Goal: Task Accomplishment & Management: Manage account settings

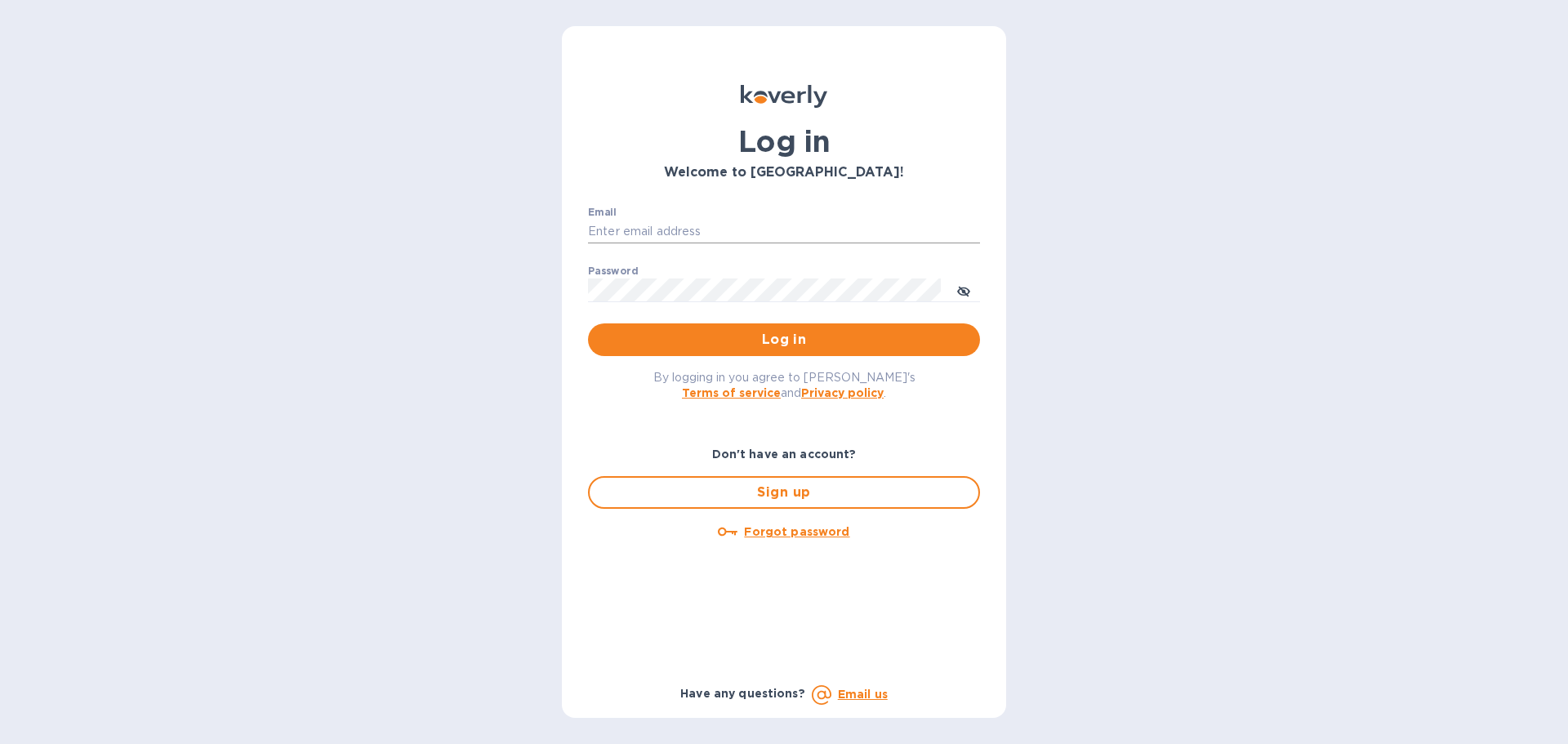
click at [718, 229] on input "Email" at bounding box center [784, 231] width 392 height 24
click at [663, 223] on input "Email" at bounding box center [784, 231] width 392 height 24
type input "jc@ftctanks.com"
click at [735, 331] on span "Log in" at bounding box center [784, 340] width 366 height 19
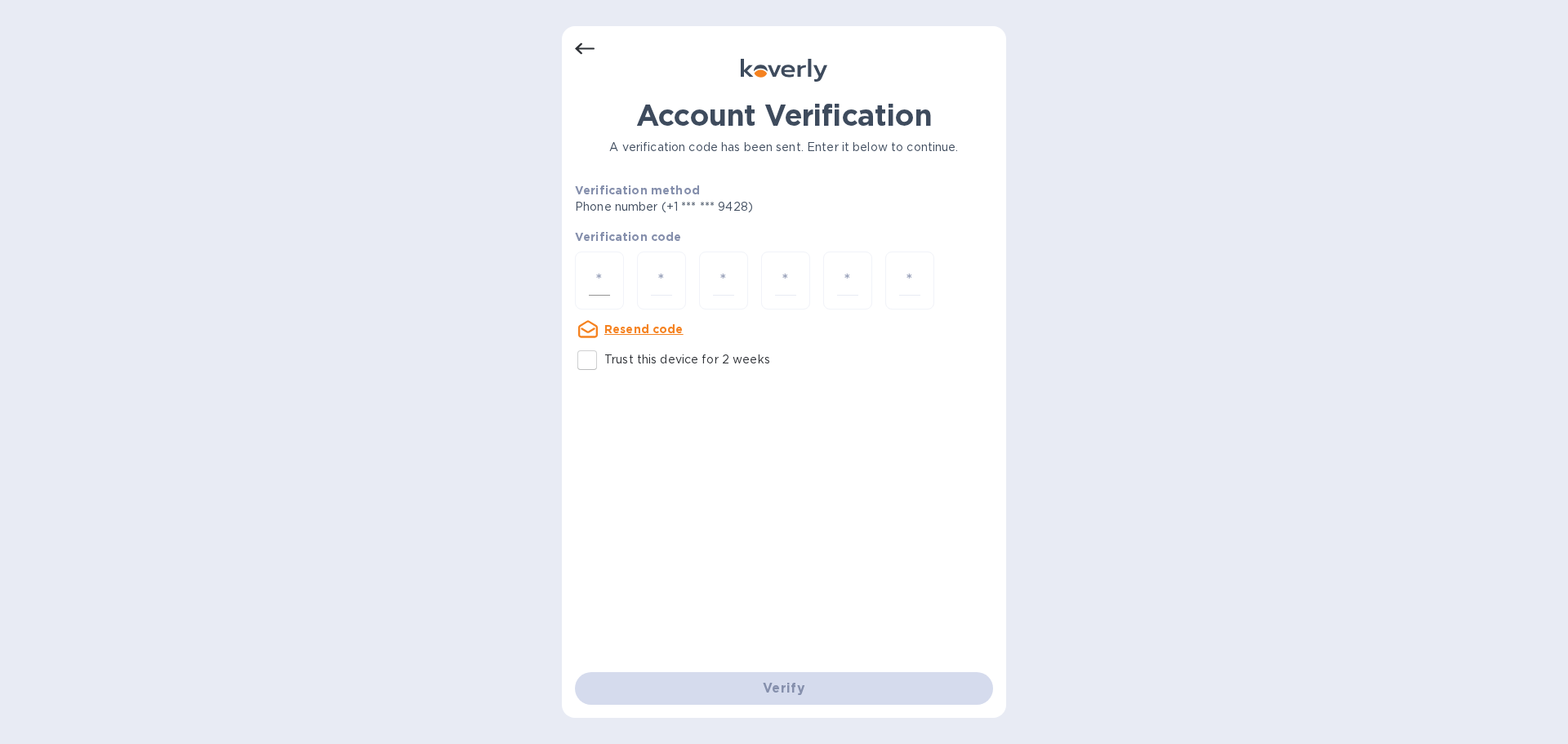
click at [592, 299] on div at bounding box center [599, 280] width 49 height 58
click at [595, 364] on input "Trust this device for 2 weeks" at bounding box center [587, 360] width 35 height 35
checkbox input "true"
click at [594, 272] on input "number" at bounding box center [600, 280] width 21 height 30
type input "3"
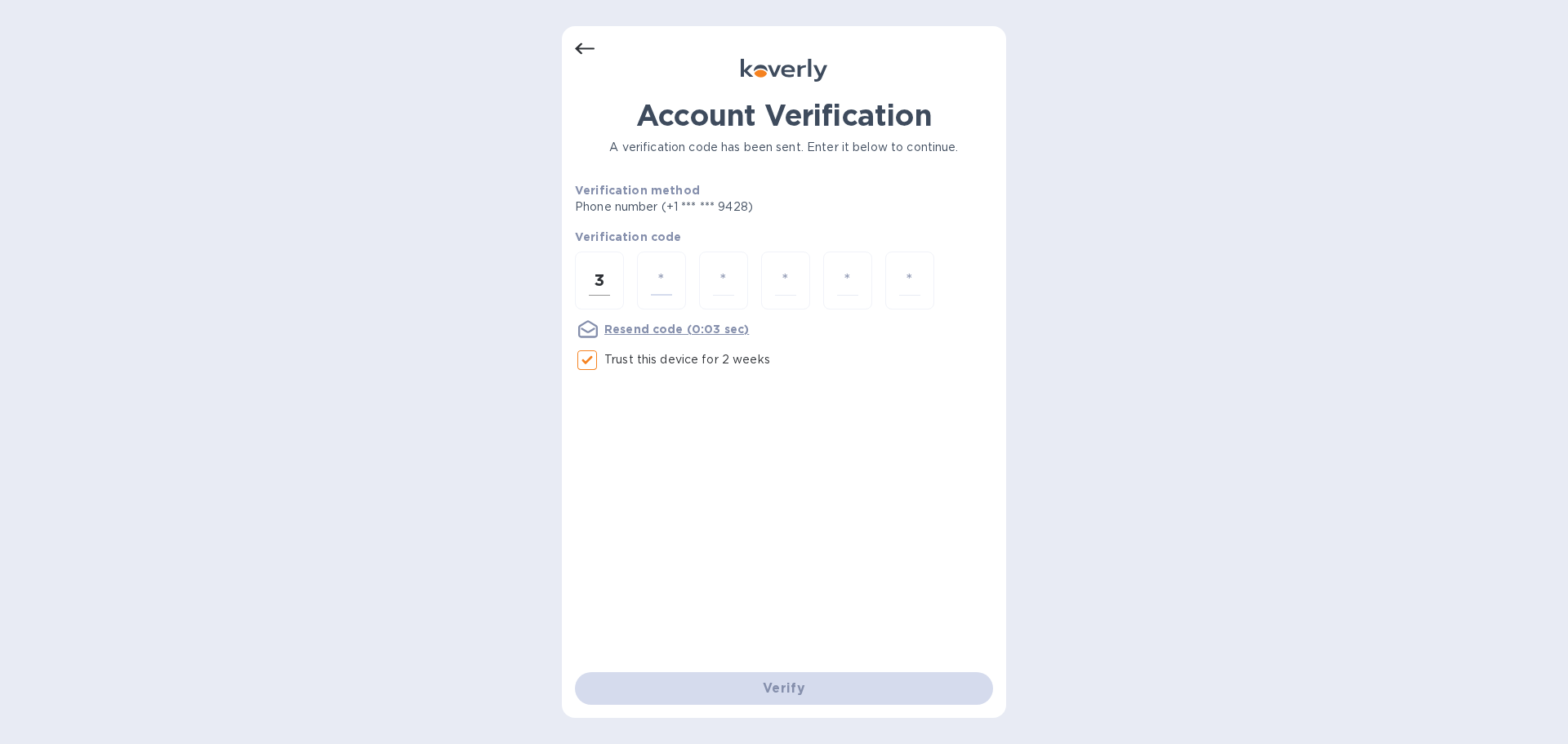
type input "2"
type input "6"
type input "3"
type input "5"
type input "9"
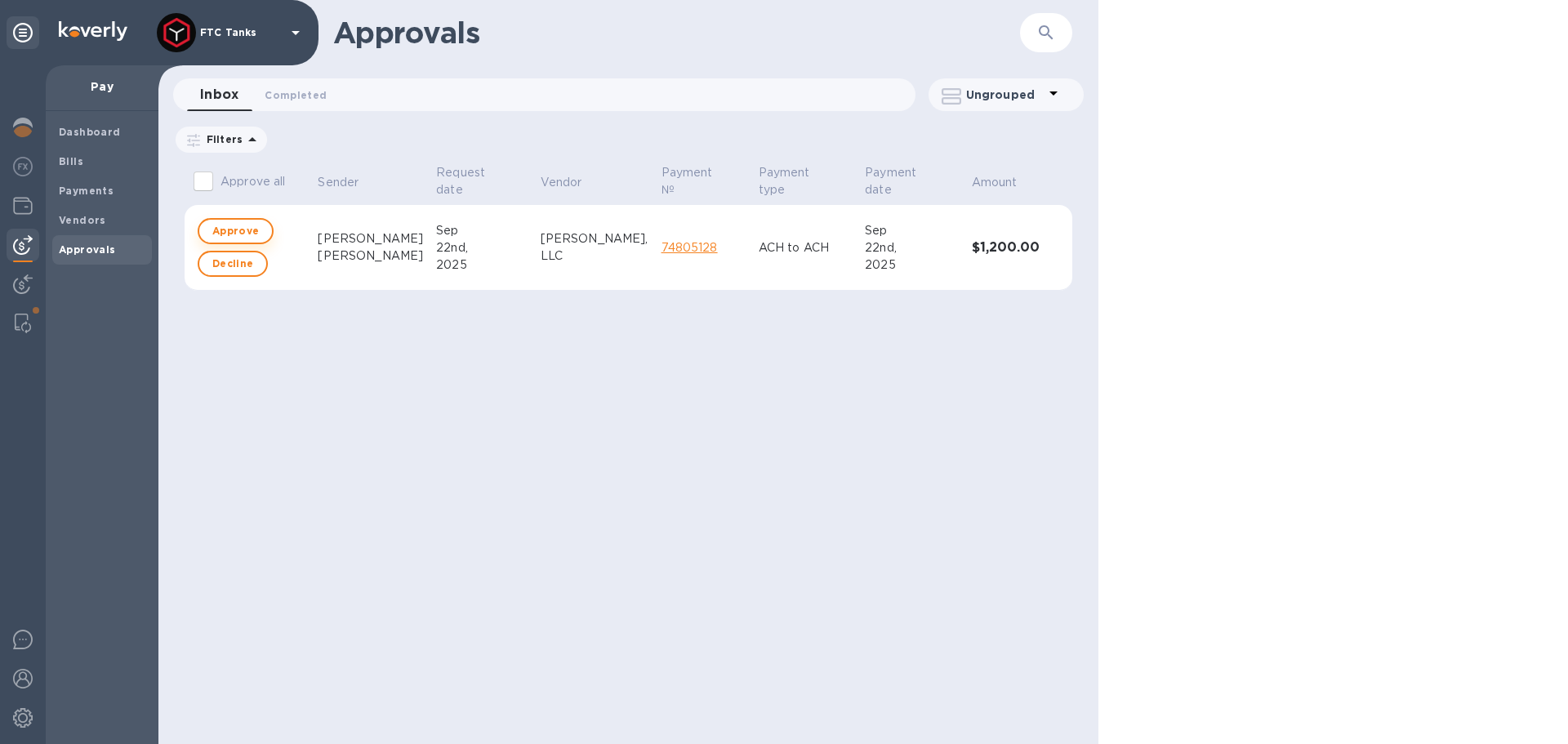
click at [245, 234] on span "Approve" at bounding box center [236, 231] width 46 height 19
checkbox input "true"
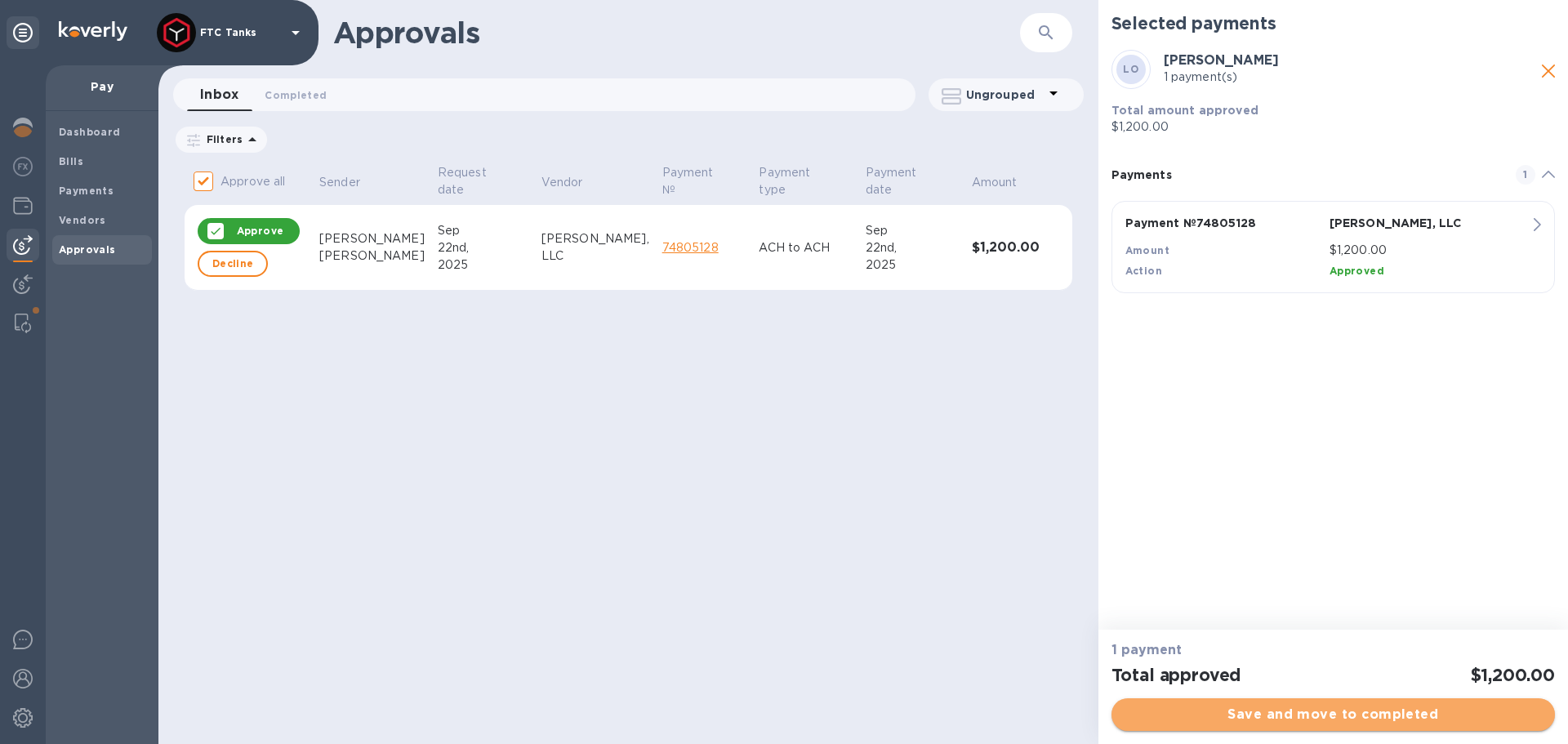
click at [1312, 707] on span "Save and move to completed" at bounding box center [1333, 714] width 418 height 19
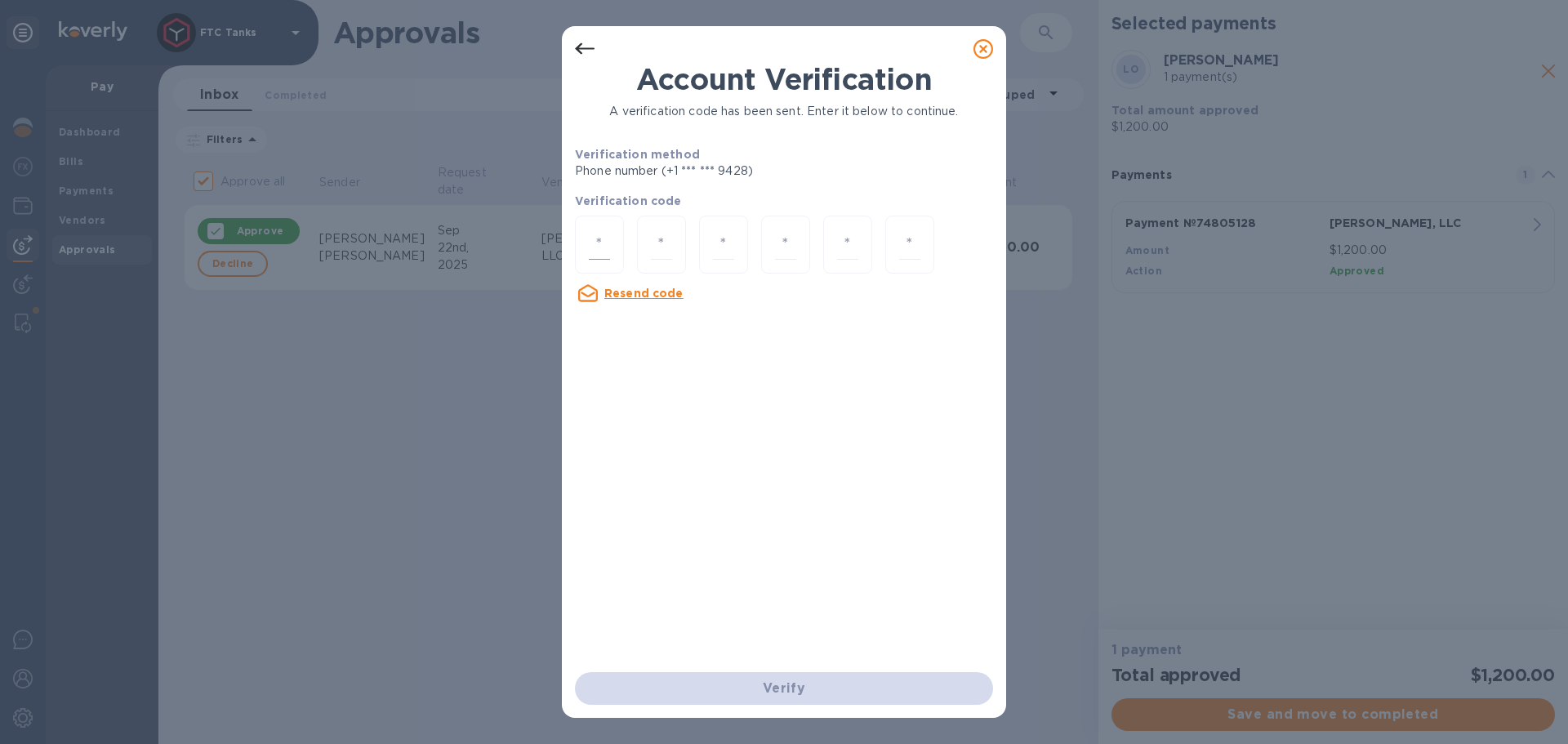
click at [600, 252] on input "number" at bounding box center [600, 244] width 21 height 30
type input "6"
type input "8"
type input "0"
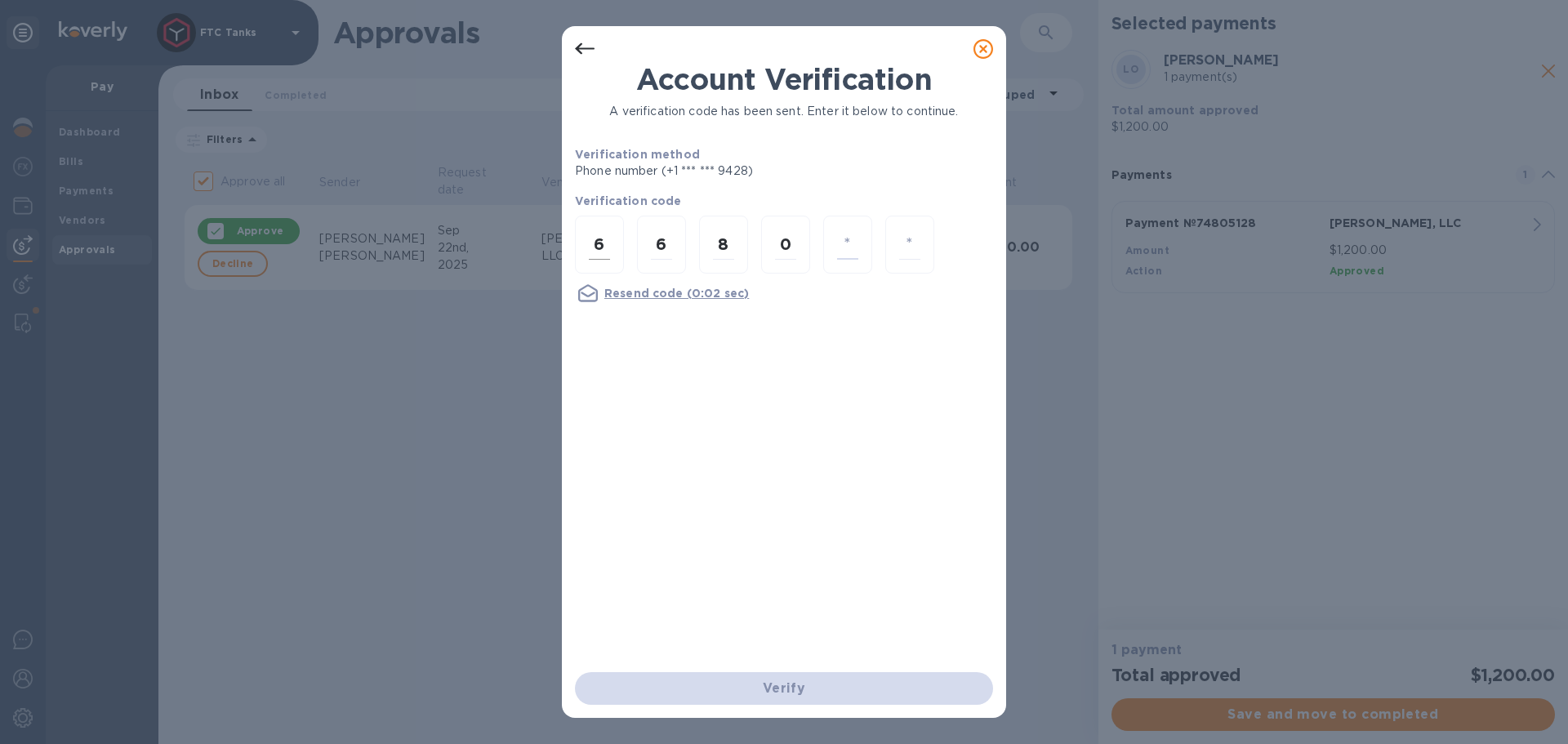
type input "8"
type input "2"
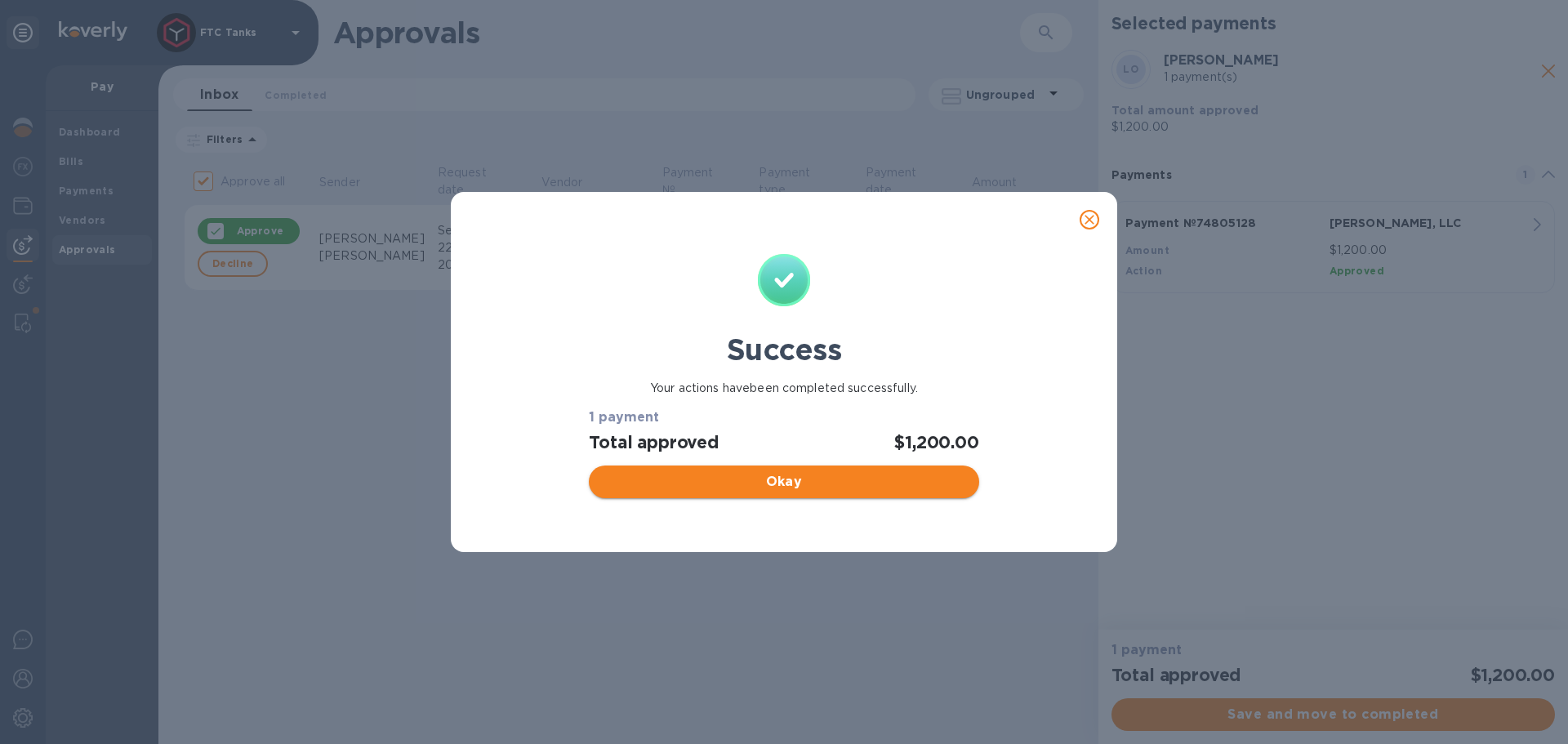
click at [732, 489] on span "Okay" at bounding box center [784, 481] width 364 height 19
checkbox input "false"
